Goal: Task Accomplishment & Management: Complete application form

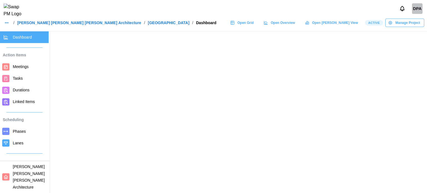
click at [418, 12] on div "DPA" at bounding box center [417, 8] width 11 height 11
click at [416, 14] on div "DPA" at bounding box center [417, 8] width 11 height 11
click at [415, 14] on div "DPA" at bounding box center [417, 8] width 11 height 11
click at [414, 10] on div "DPA" at bounding box center [417, 8] width 11 height 11
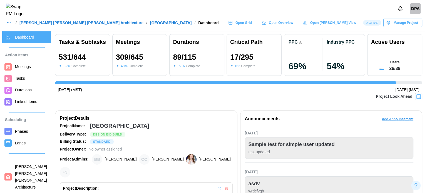
scroll to position [0, 3970]
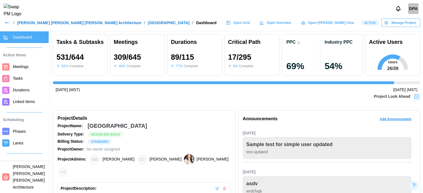
click at [415, 12] on div "DPA" at bounding box center [413, 8] width 11 height 11
click at [410, 32] on div "Sign Out" at bounding box center [409, 34] width 17 height 4
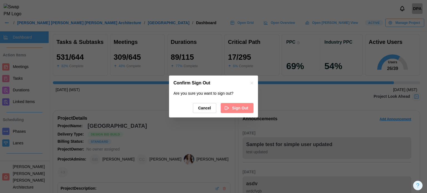
click at [240, 107] on span "Sign Out" at bounding box center [240, 107] width 16 height 9
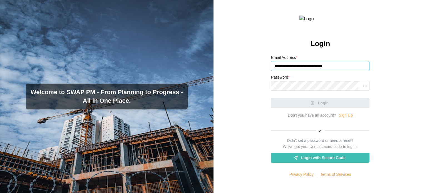
click at [320, 71] on input "**********" at bounding box center [320, 66] width 98 height 10
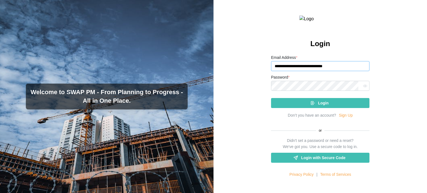
type input "**********"
click at [303, 108] on div "Login" at bounding box center [320, 102] width 90 height 9
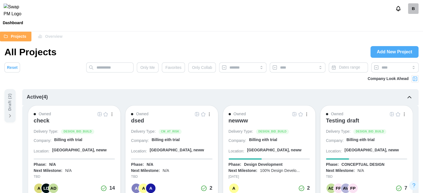
click at [48, 122] on div "check" at bounding box center [42, 120] width 16 height 7
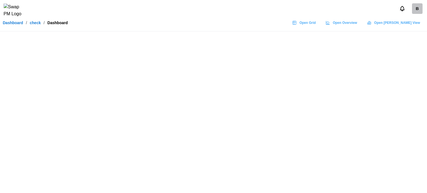
click at [316, 27] on span "Open Grid" at bounding box center [308, 23] width 16 height 8
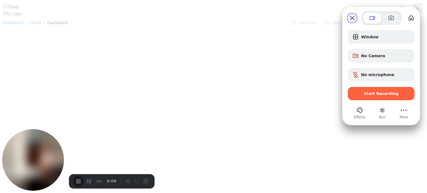
click at [356, 19] on button "Close" at bounding box center [352, 18] width 9 height 9
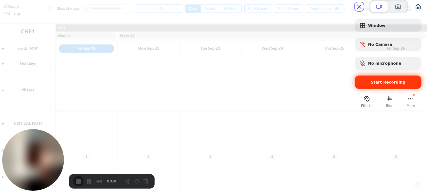
click at [389, 85] on span "Start Recording" at bounding box center [388, 82] width 35 height 4
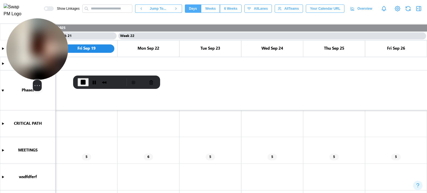
drag, startPoint x: 51, startPoint y: 154, endPoint x: 50, endPoint y: 32, distance: 121.5
click at [50, 32] on img at bounding box center [37, 49] width 62 height 62
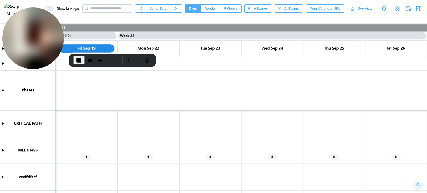
scroll to position [135, 0]
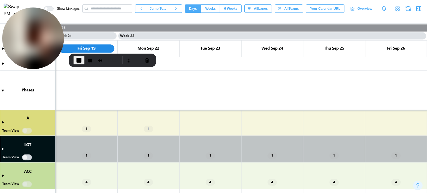
click at [27, 131] on canvas at bounding box center [213, 109] width 427 height 170
click at [28, 157] on canvas at bounding box center [213, 109] width 427 height 170
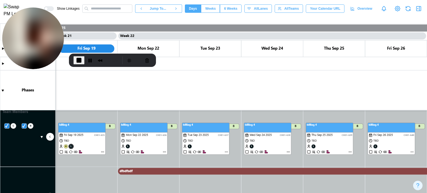
scroll to position [218, 0]
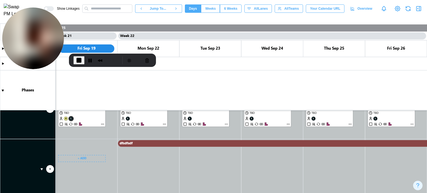
click at [89, 161] on canvas at bounding box center [213, 109] width 427 height 170
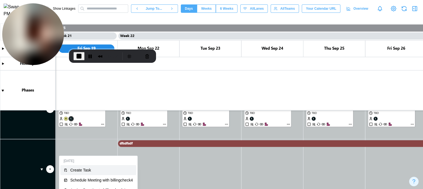
click at [90, 168] on div "Create Task" at bounding box center [101, 170] width 63 height 4
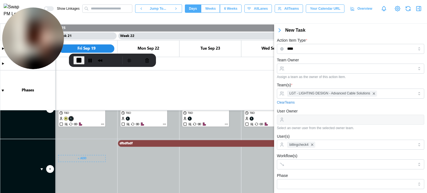
scroll to position [96, 0]
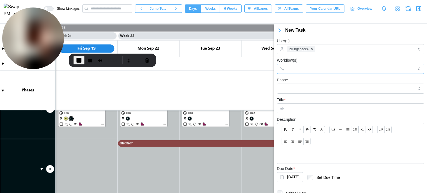
click at [288, 69] on input "Workflow(s)" at bounding box center [345, 69] width 117 height 4
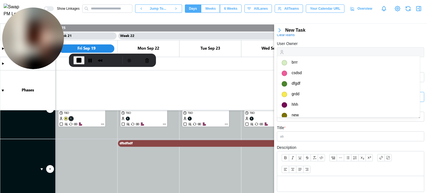
scroll to position [40, 0]
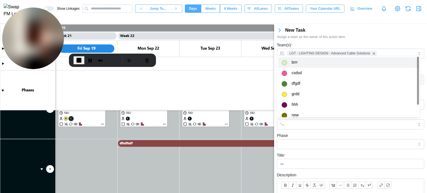
click at [354, 34] on div "New Task" at bounding box center [350, 30] width 153 height 8
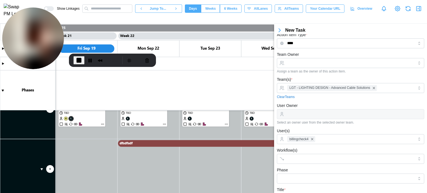
scroll to position [0, 0]
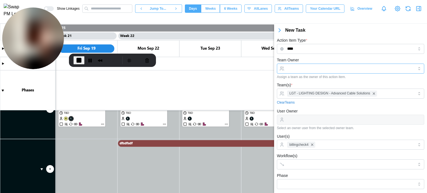
click at [315, 66] on input "Team Owner" at bounding box center [350, 69] width 147 height 10
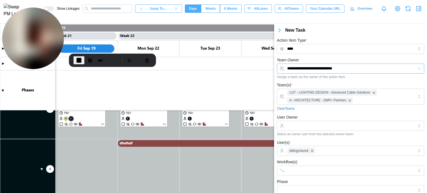
type input "**********"
click at [318, 58] on div "**********" at bounding box center [350, 68] width 147 height 22
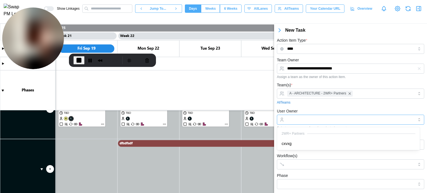
click at [320, 118] on input "User Owner" at bounding box center [350, 120] width 147 height 10
type input "*****"
click at [318, 108] on div "User Owner ***** Select an owner user from the selected owner team." at bounding box center [350, 119] width 147 height 22
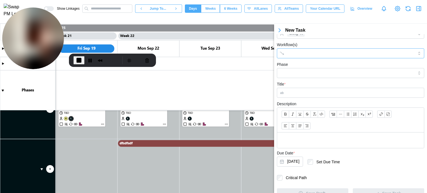
click at [298, 52] on input "Workflow(s)" at bounding box center [345, 53] width 117 height 4
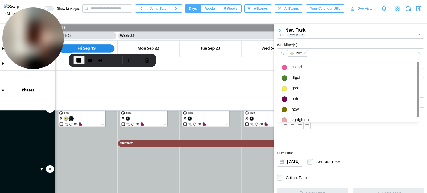
click at [311, 42] on div "Workflow(s) brrr" at bounding box center [350, 49] width 147 height 17
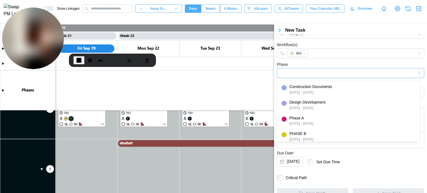
click at [304, 70] on input "Phase" at bounding box center [350, 73] width 147 height 10
type input "**********"
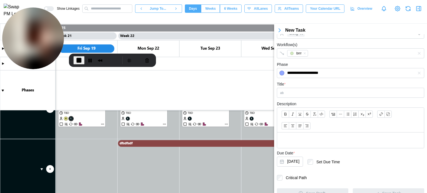
click at [315, 65] on div "**********" at bounding box center [350, 69] width 147 height 17
click at [290, 93] on input "Title *" at bounding box center [350, 93] width 147 height 10
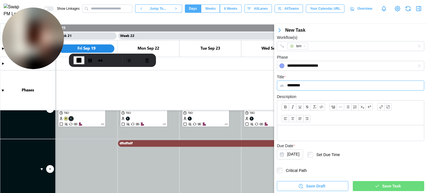
scroll to position [119, 0]
type input "*********"
click at [400, 187] on div "Save Task" at bounding box center [388, 185] width 63 height 9
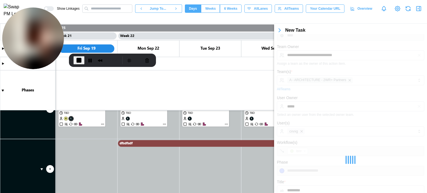
scroll to position [8, 0]
click at [77, 62] on span "End Recording" at bounding box center [79, 60] width 7 height 7
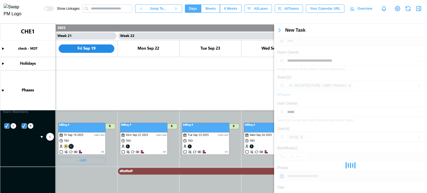
scroll to position [135, 0]
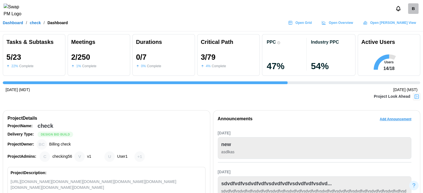
scroll to position [0, 1031]
